Goal: Communication & Community: Answer question/provide support

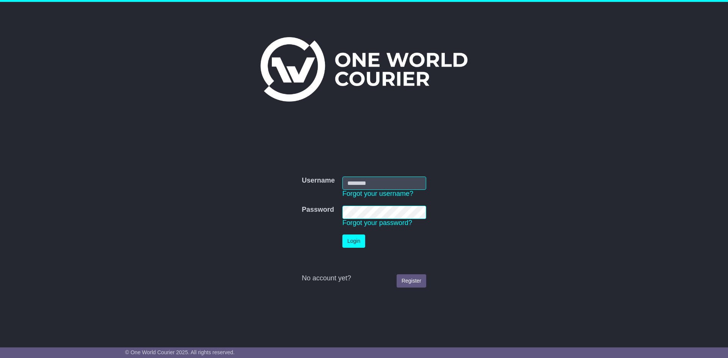
type input "**********"
click at [354, 239] on button "Login" at bounding box center [353, 241] width 23 height 13
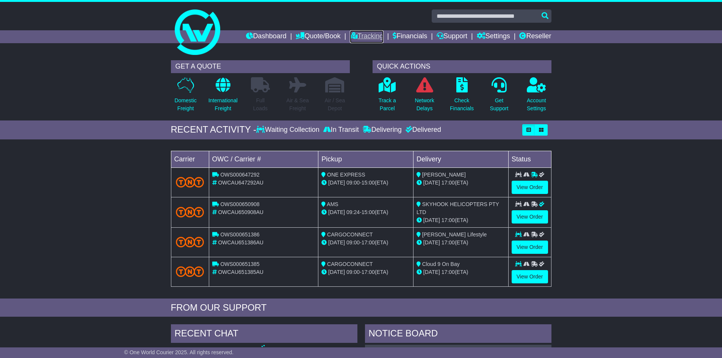
click at [369, 40] on link "Tracking" at bounding box center [366, 36] width 33 height 13
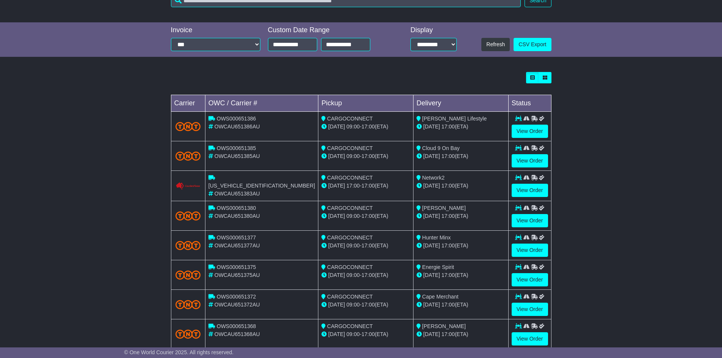
scroll to position [190, 0]
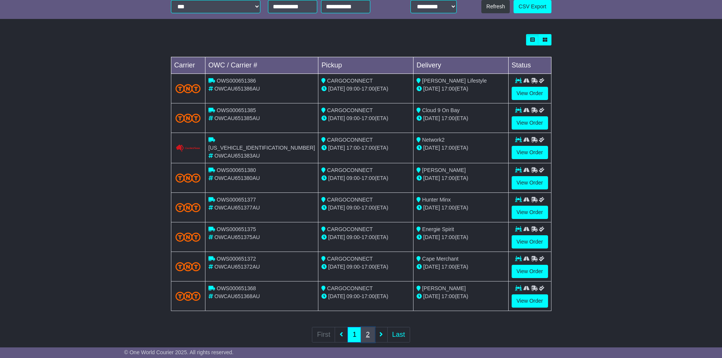
click at [370, 334] on link "2" at bounding box center [368, 335] width 14 height 16
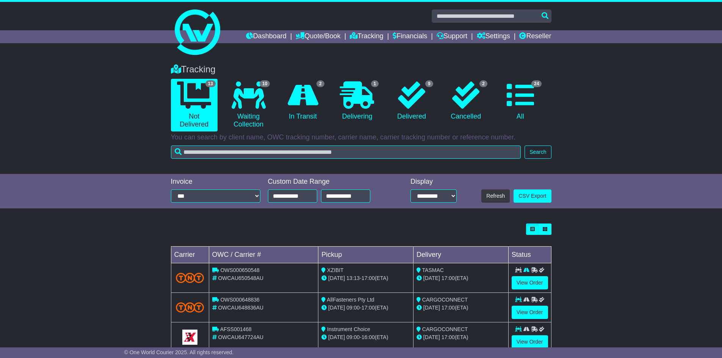
scroll to position [114, 0]
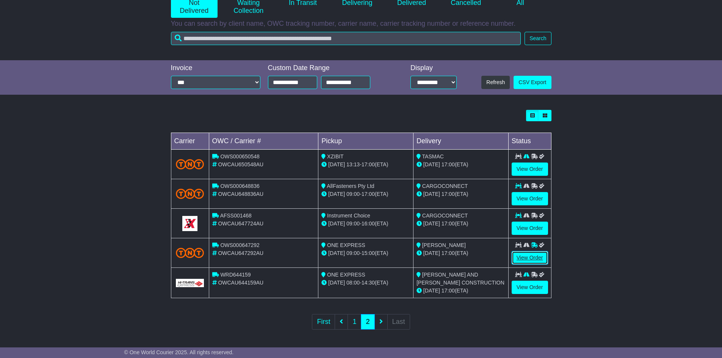
click at [531, 252] on link "View Order" at bounding box center [530, 257] width 36 height 13
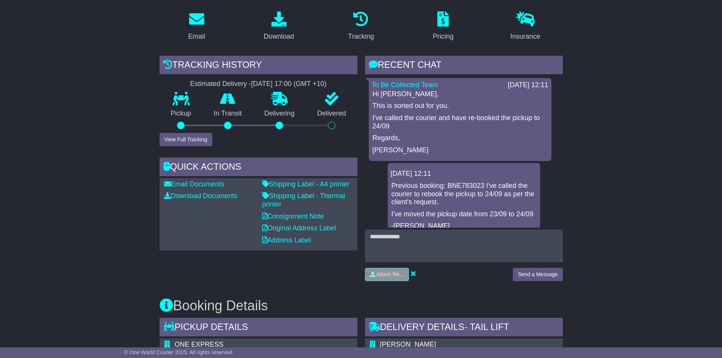
scroll to position [152, 0]
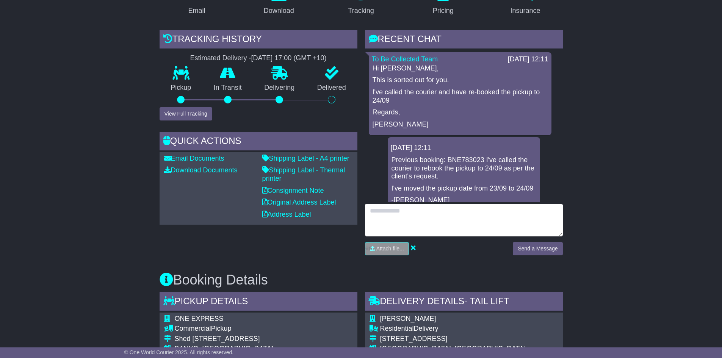
click at [421, 224] on textarea at bounding box center [464, 220] width 198 height 33
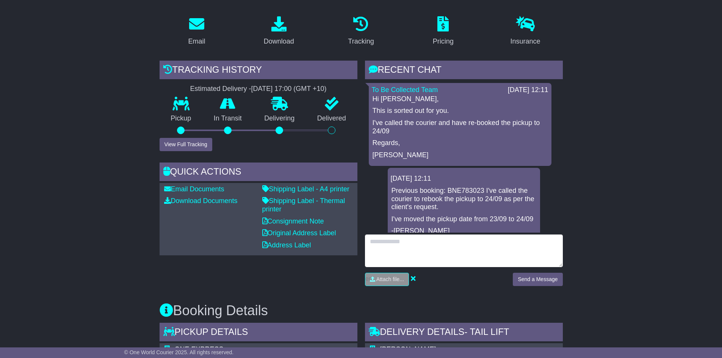
scroll to position [190, 0]
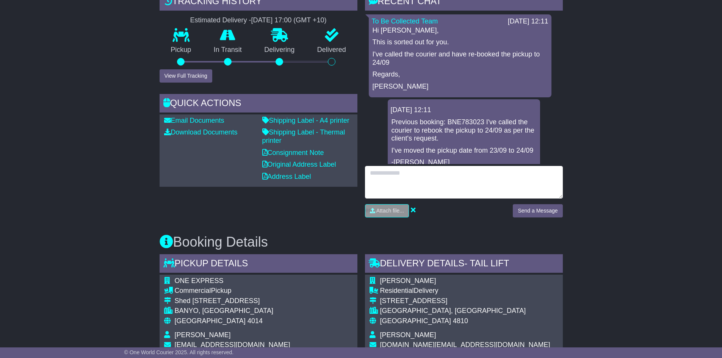
click at [454, 182] on textarea at bounding box center [464, 182] width 198 height 33
click at [425, 183] on textarea at bounding box center [464, 182] width 198 height 33
click at [493, 176] on textarea "**********" at bounding box center [464, 182] width 198 height 33
type textarea "**********"
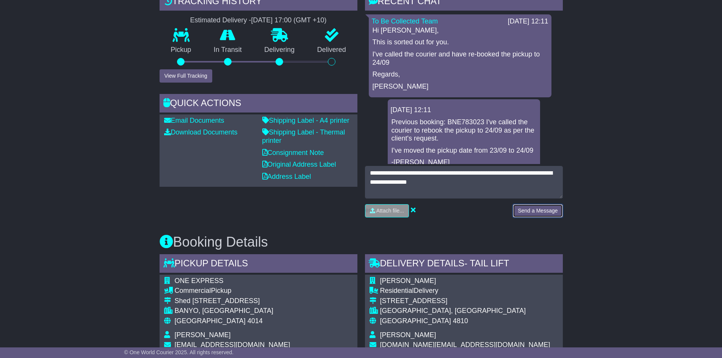
click at [532, 211] on button "Send a Message" at bounding box center [538, 210] width 50 height 13
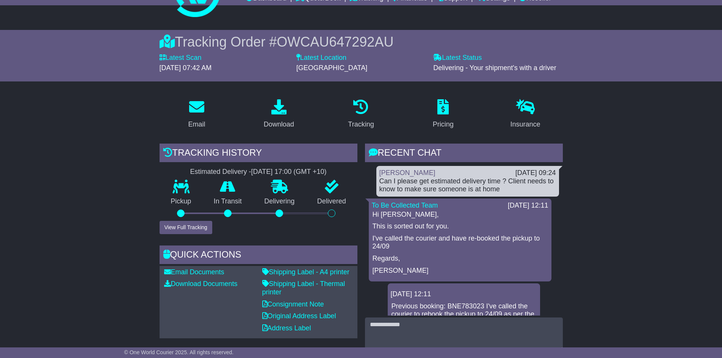
scroll to position [0, 0]
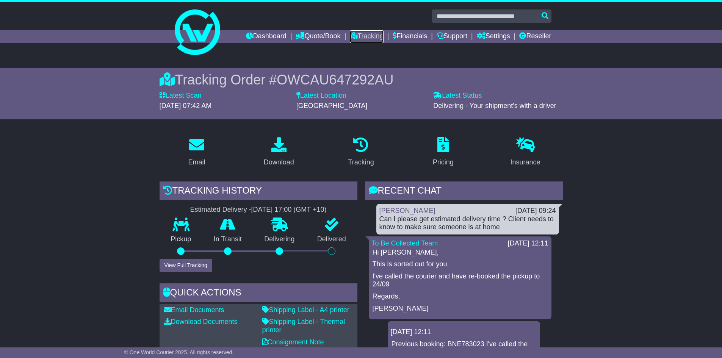
click at [361, 36] on link "Tracking" at bounding box center [366, 36] width 33 height 13
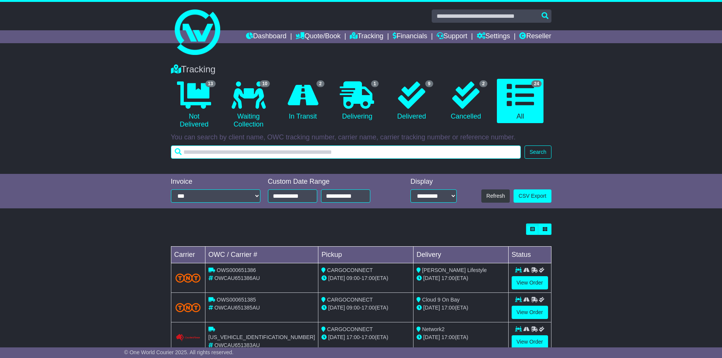
click at [474, 153] on input "text" at bounding box center [346, 152] width 350 height 13
paste input "**********"
type input "**********"
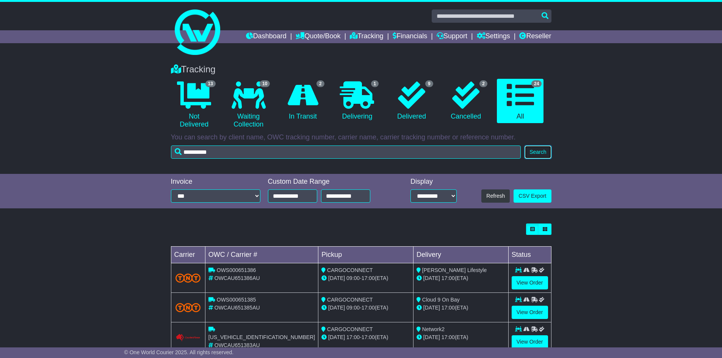
click at [536, 157] on button "Search" at bounding box center [538, 152] width 27 height 13
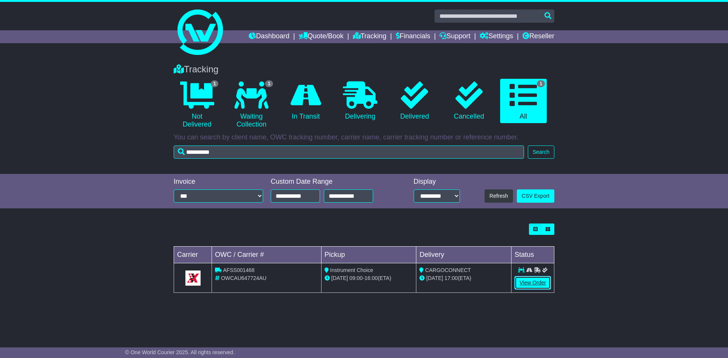
click at [523, 279] on link "View Order" at bounding box center [532, 282] width 36 height 13
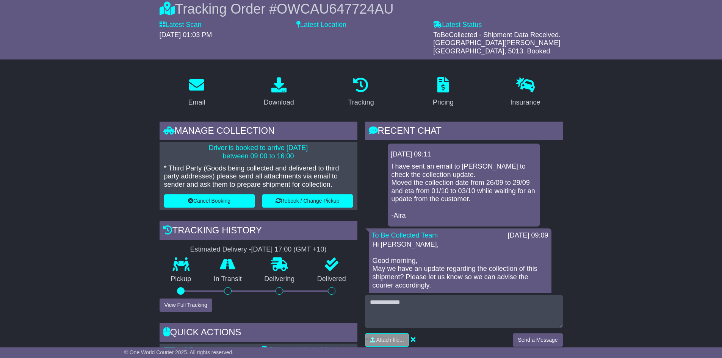
scroll to position [152, 0]
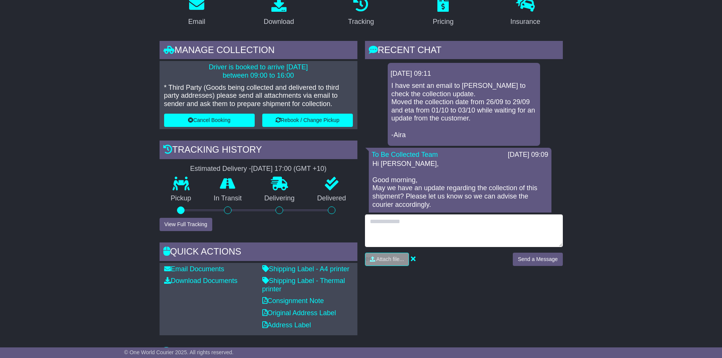
click at [424, 218] on textarea at bounding box center [464, 231] width 198 height 33
type textarea "**********"
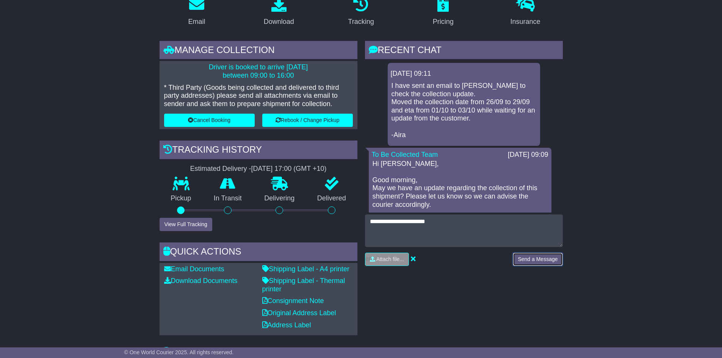
click at [534, 253] on button "Send a Message" at bounding box center [538, 259] width 50 height 13
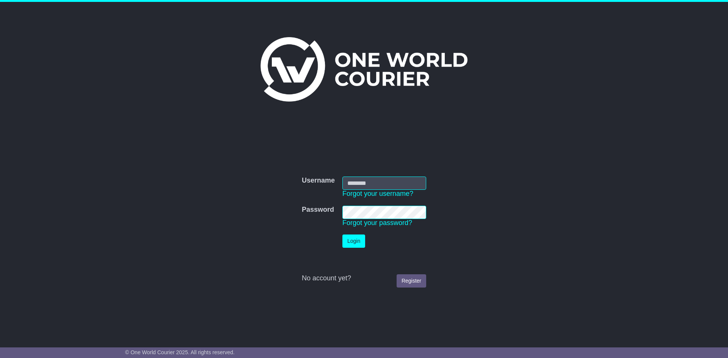
type input "**********"
click at [341, 242] on td "Login" at bounding box center [384, 241] width 91 height 21
click at [357, 239] on button "Login" at bounding box center [353, 241] width 23 height 13
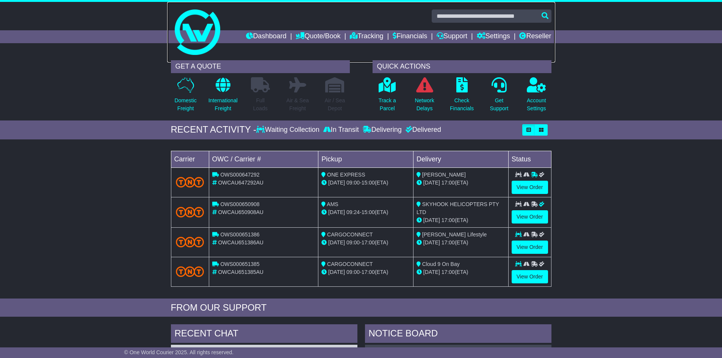
click at [357, 30] on link at bounding box center [361, 32] width 388 height 61
click at [362, 38] on link "Tracking" at bounding box center [366, 36] width 33 height 13
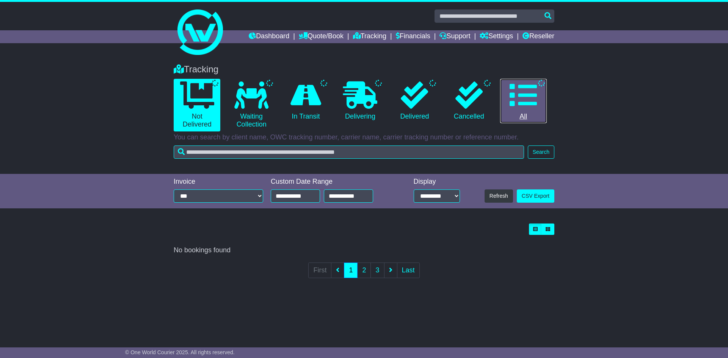
click at [530, 106] on icon at bounding box center [522, 94] width 27 height 27
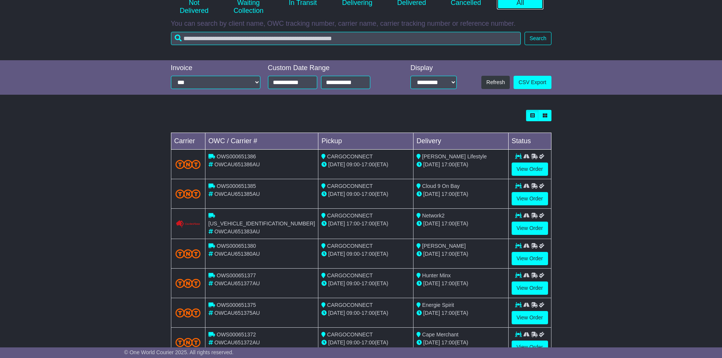
scroll to position [202, 0]
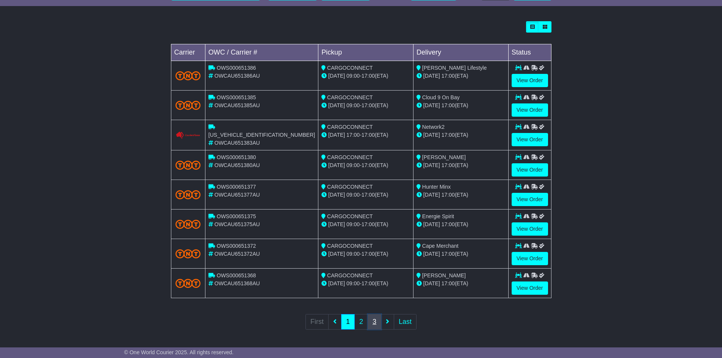
click at [378, 322] on link "3" at bounding box center [375, 322] width 14 height 16
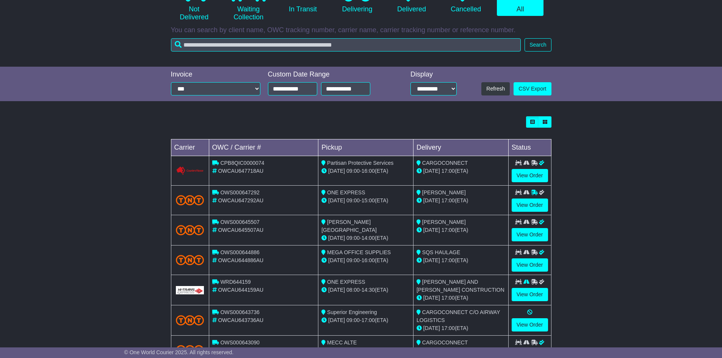
scroll to position [190, 0]
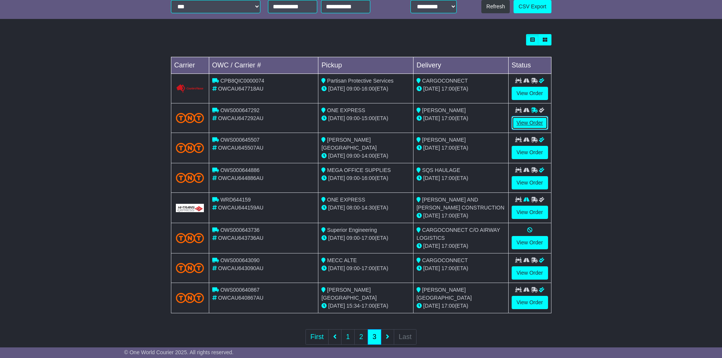
click at [531, 122] on link "View Order" at bounding box center [530, 122] width 36 height 13
